Goal: Transaction & Acquisition: Purchase product/service

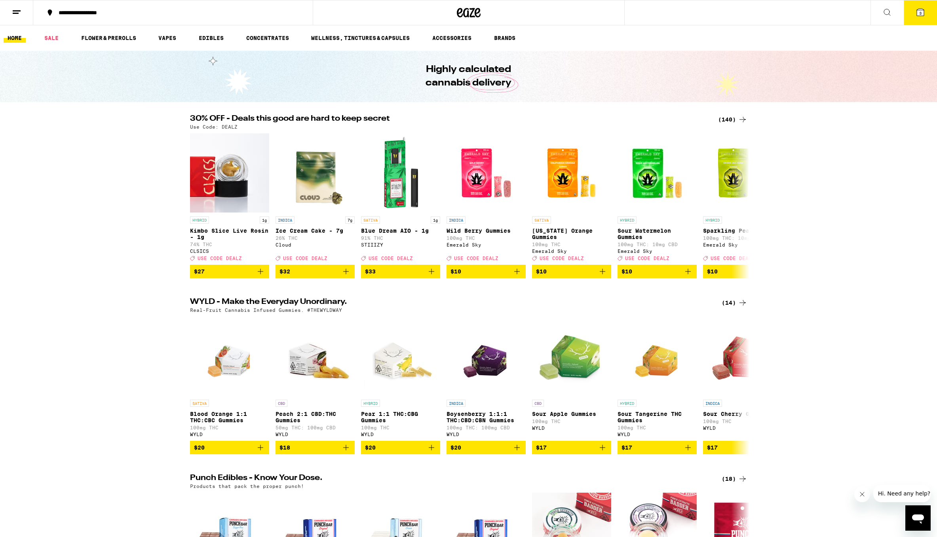
click at [738, 120] on icon at bounding box center [742, 119] width 9 height 9
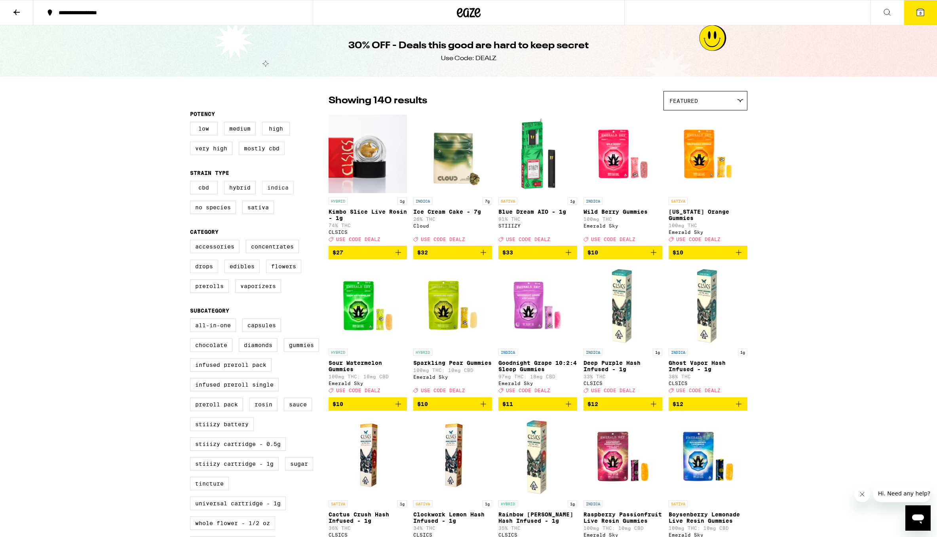
click at [275, 190] on label "Indica" at bounding box center [278, 187] width 32 height 13
click at [192, 182] on input "Indica" at bounding box center [192, 182] width 0 height 0
checkbox input "true"
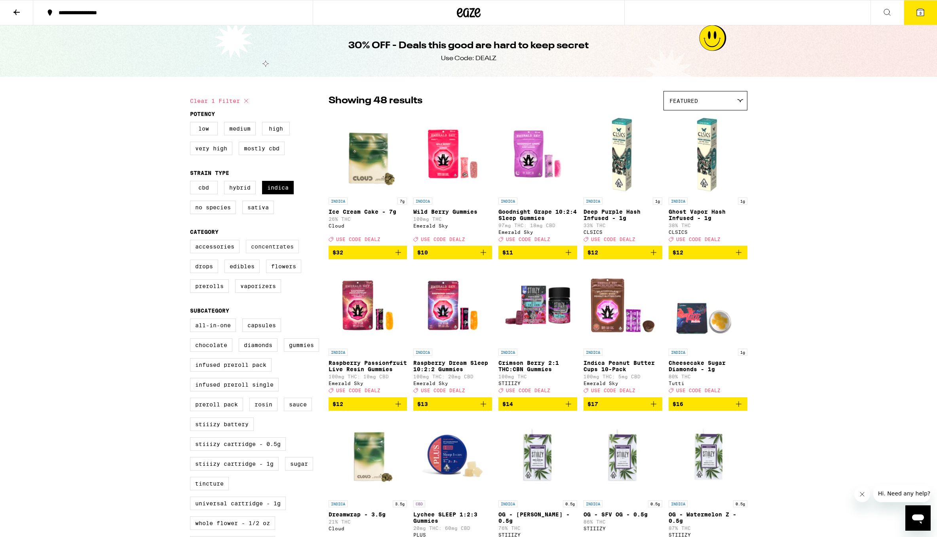
click at [264, 253] on label "Concentrates" at bounding box center [272, 246] width 53 height 13
click at [192, 241] on input "Concentrates" at bounding box center [192, 241] width 0 height 0
checkbox input "true"
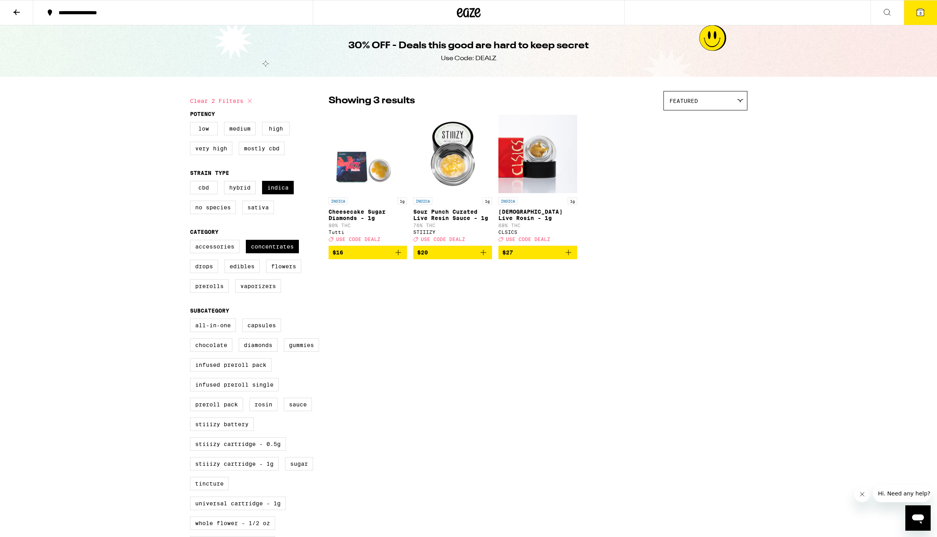
click at [366, 220] on p "Cheesecake Sugar Diamonds - 1g" at bounding box center [367, 215] width 79 height 13
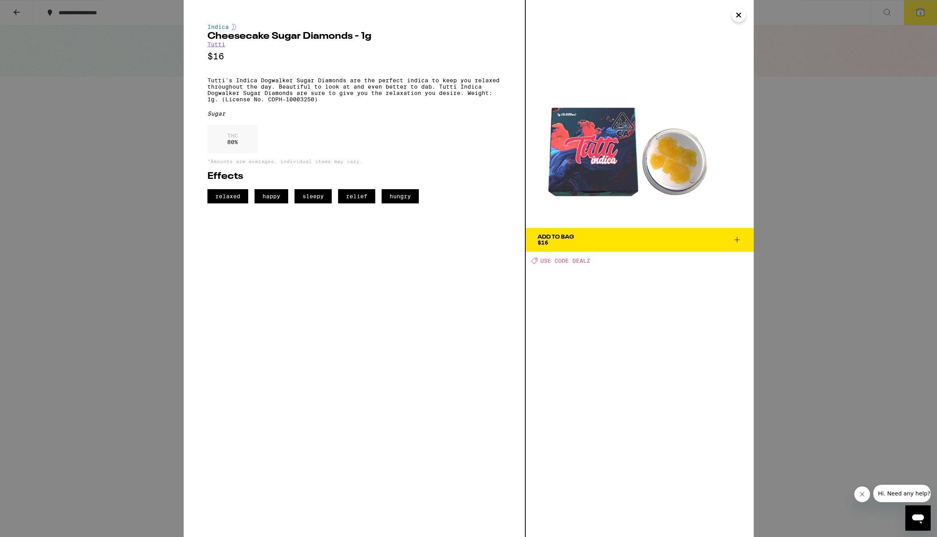
click at [729, 239] on span "Add To Bag $16" at bounding box center [639, 239] width 204 height 11
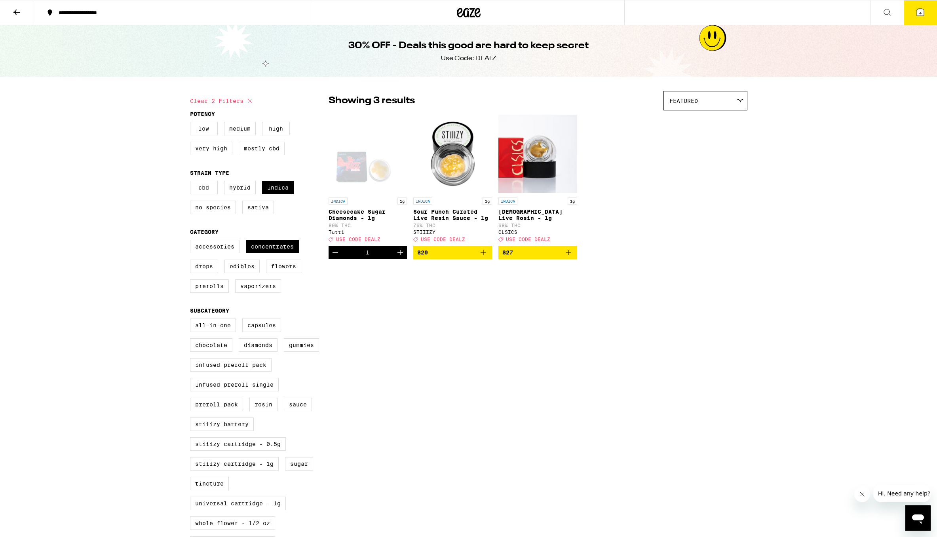
click at [402, 256] on icon "Increment" at bounding box center [399, 252] width 9 height 9
click at [915, 24] on button "7" at bounding box center [920, 12] width 33 height 25
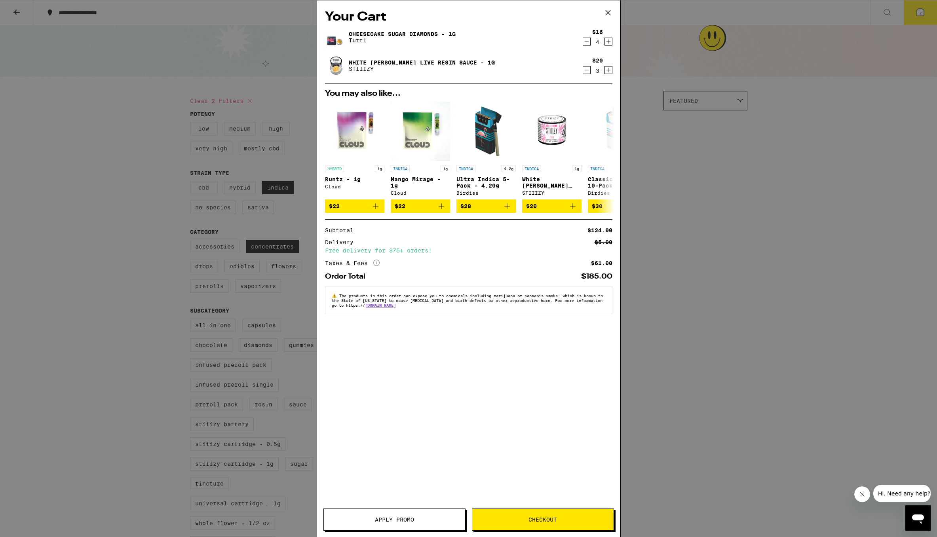
click at [585, 70] on icon "Decrement" at bounding box center [586, 69] width 7 height 9
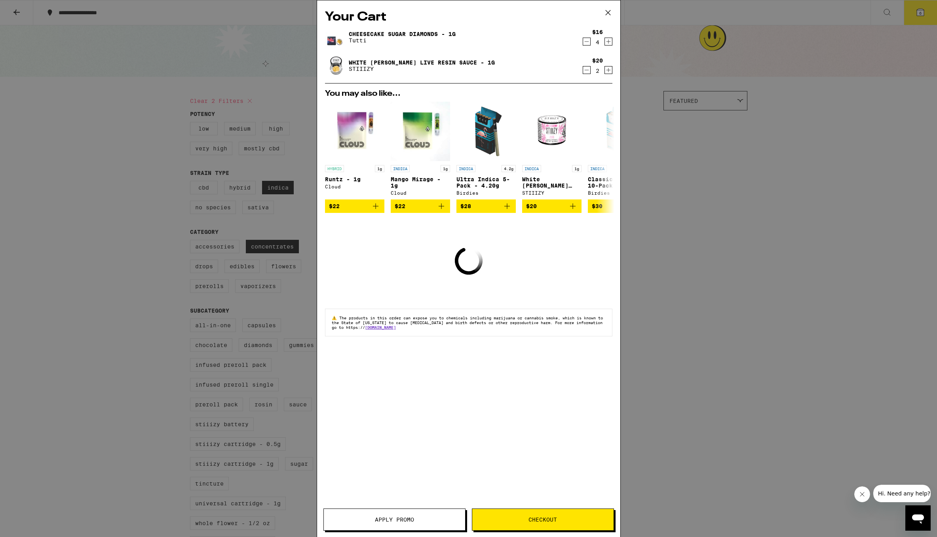
click at [585, 70] on icon "Decrement" at bounding box center [586, 69] width 7 height 9
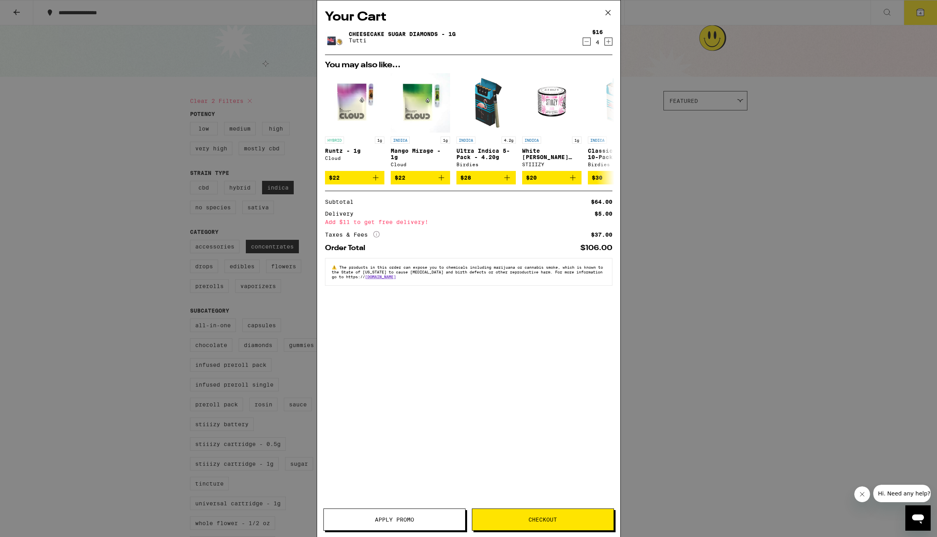
click at [430, 514] on button "Apply Promo" at bounding box center [394, 520] width 142 height 22
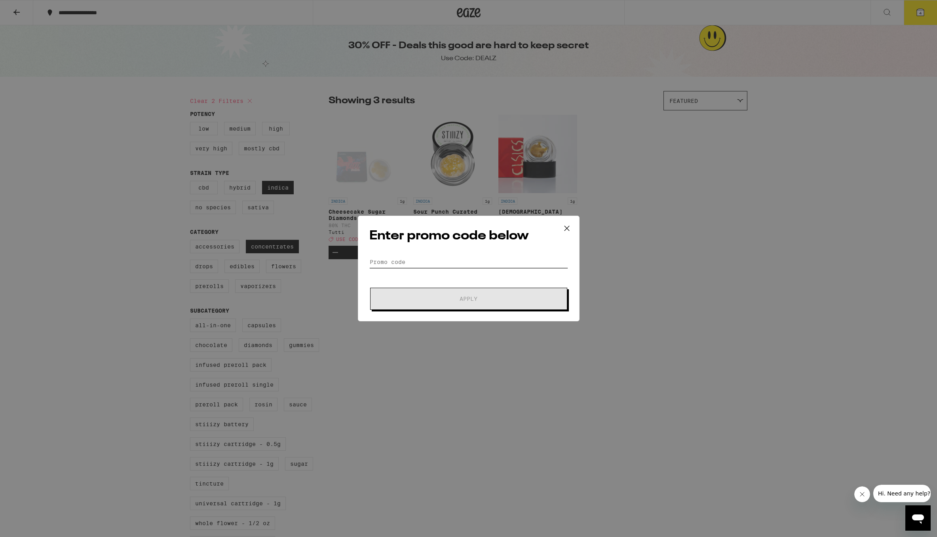
click at [422, 265] on input "Promo Code" at bounding box center [468, 262] width 199 height 12
type input "DEALZ"
click at [404, 299] on span "Apply" at bounding box center [468, 299] width 142 height 6
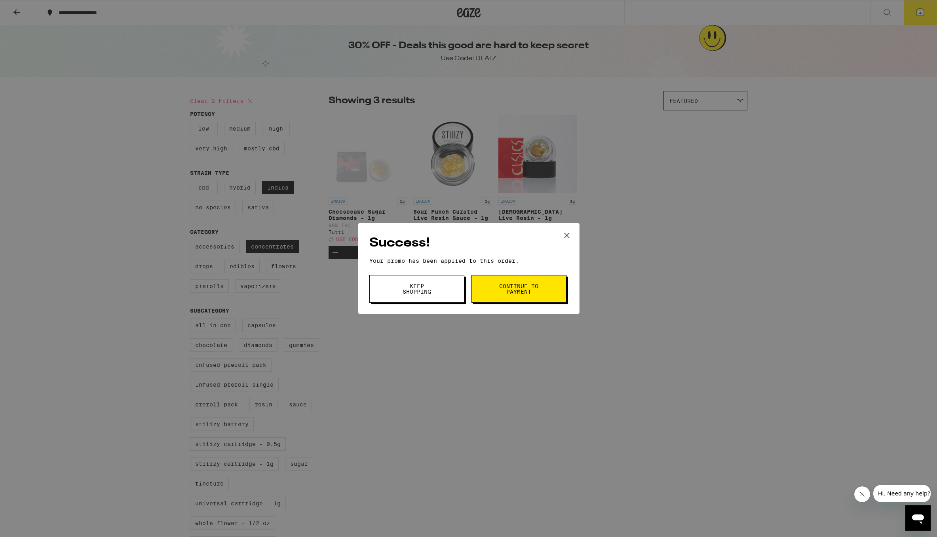
click at [529, 285] on span "Continue to payment" at bounding box center [519, 288] width 40 height 11
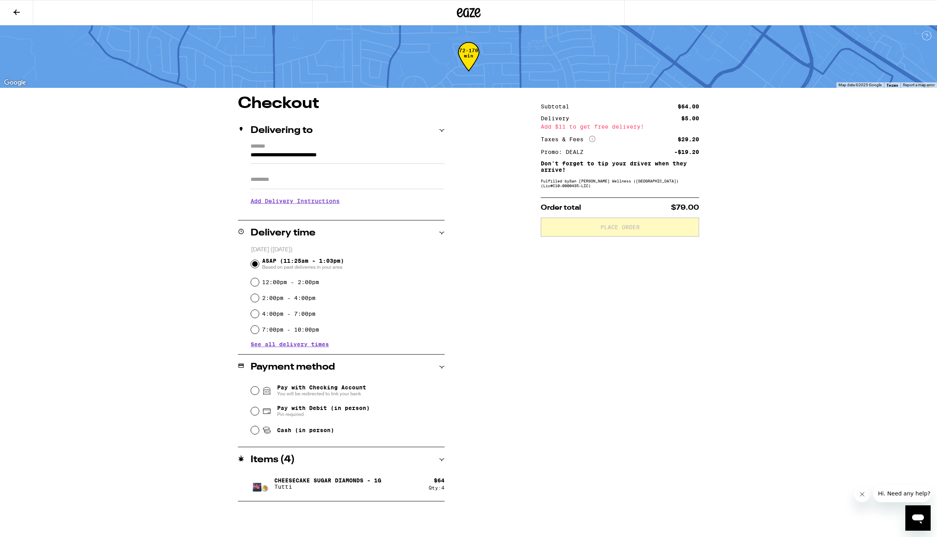
click at [302, 285] on label "12:00pm - 2:00pm" at bounding box center [290, 282] width 57 height 6
click at [259, 285] on input "12:00pm - 2:00pm" at bounding box center [255, 282] width 8 height 8
radio input "true"
